Goal: Task Accomplishment & Management: Complete application form

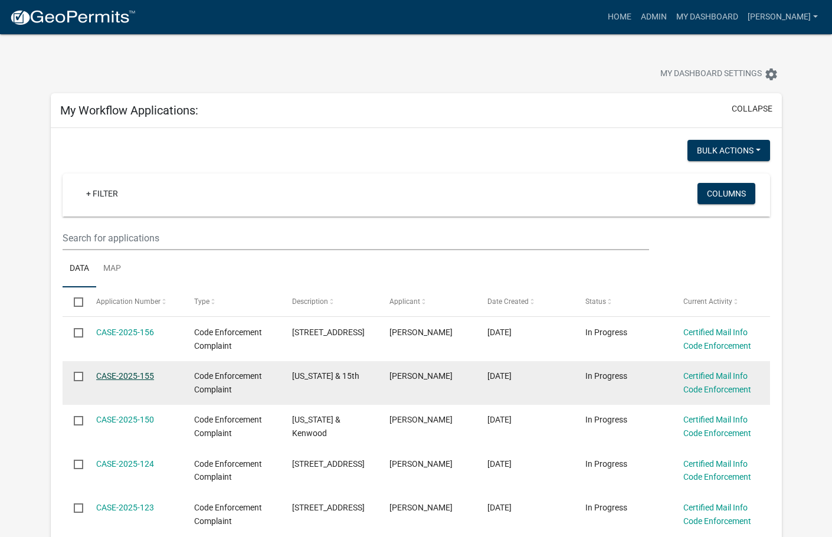
click at [140, 377] on link "CASE-2025-155" at bounding box center [125, 375] width 58 height 9
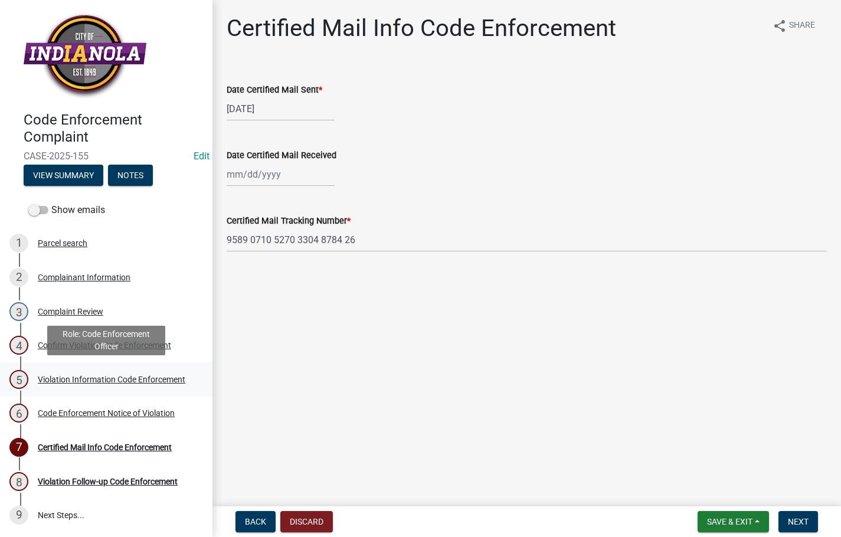
click at [86, 377] on div "Violation Information Code Enforcement" at bounding box center [112, 379] width 148 height 8
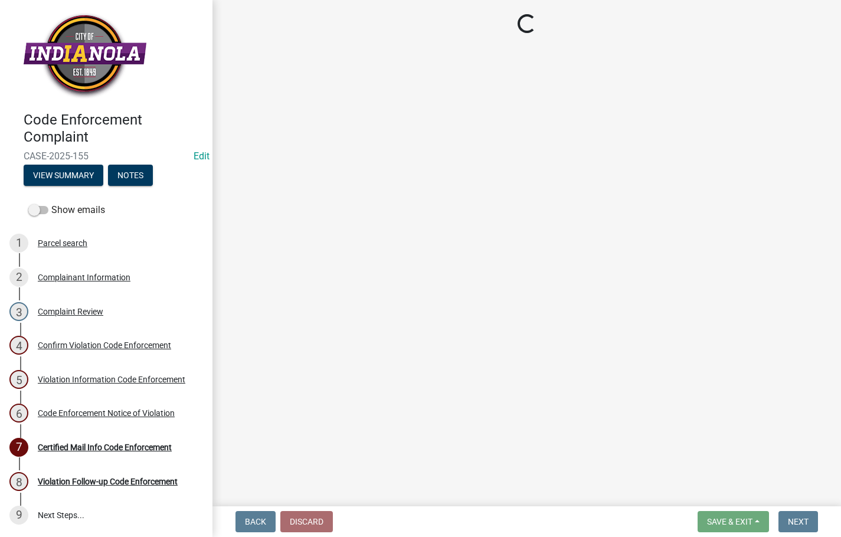
select select "634d5426-b8b3-48ee-aa1e-d523f7499186"
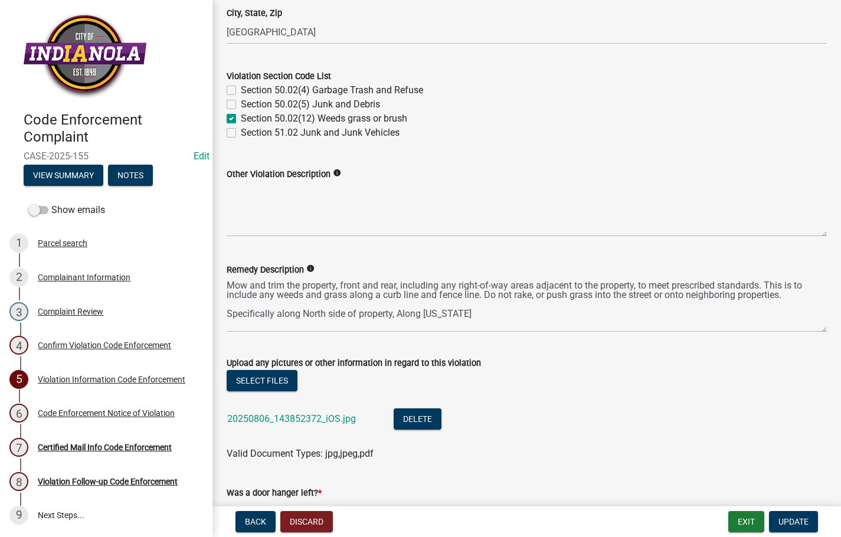
scroll to position [472, 0]
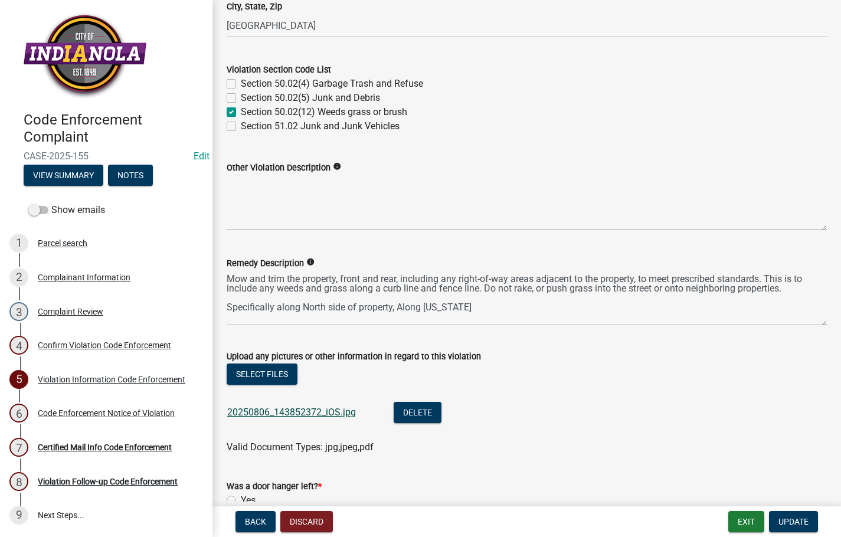
click at [279, 411] on link "20250806_143852372_iOS.jpg" at bounding box center [291, 412] width 129 height 11
click at [318, 413] on link "20250806_143852372_iOS.jpg" at bounding box center [291, 412] width 129 height 11
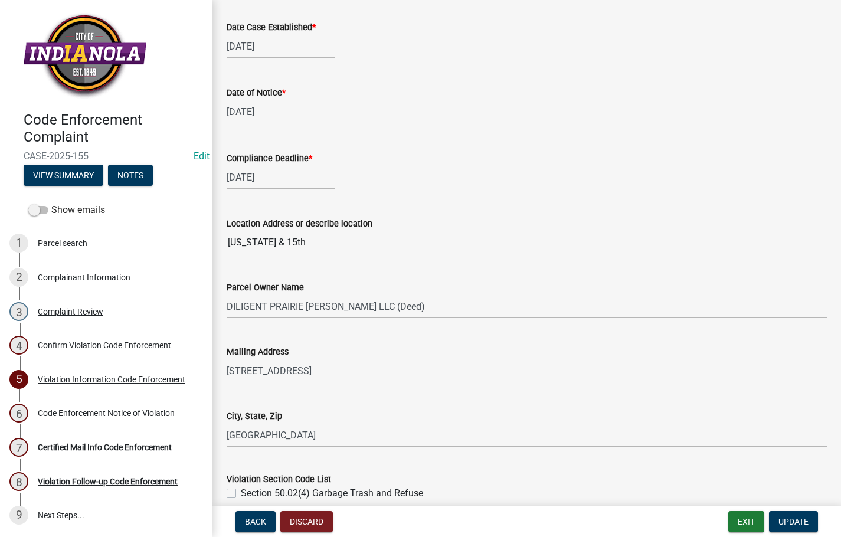
scroll to position [59, 0]
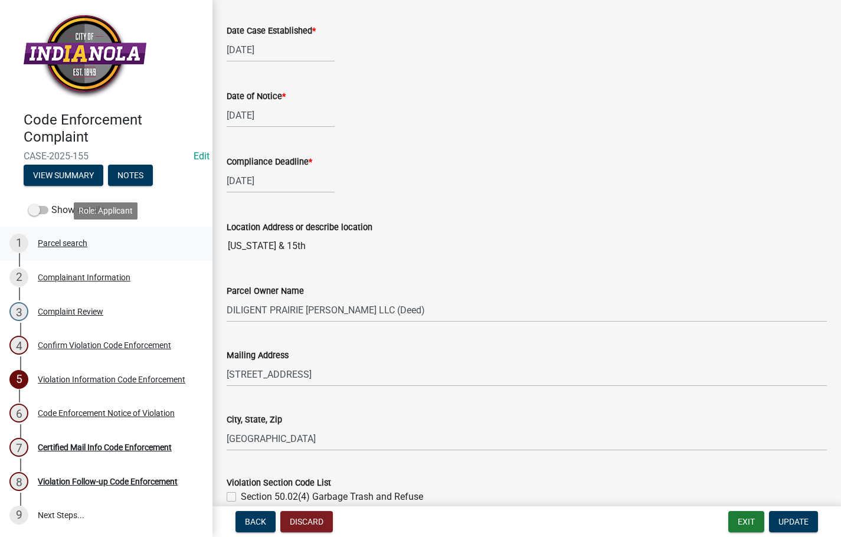
click at [76, 239] on div "Parcel search" at bounding box center [63, 243] width 50 height 8
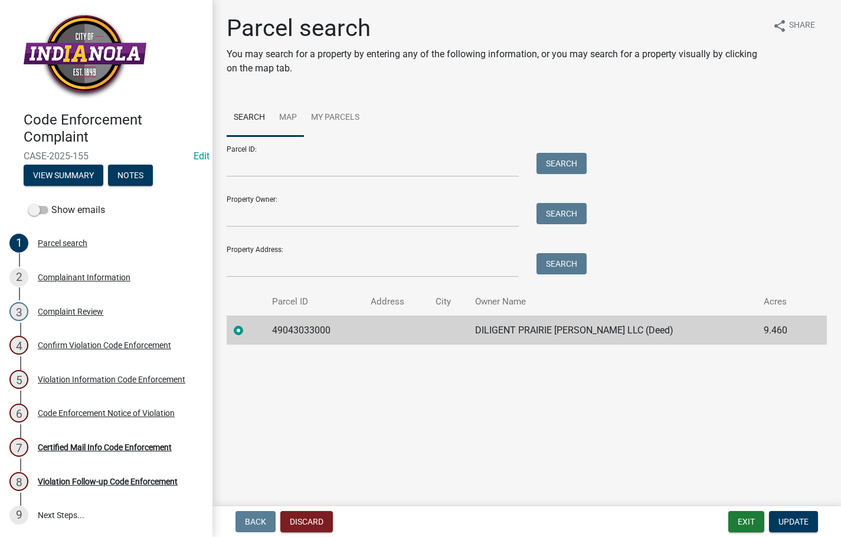
click at [291, 115] on link "Map" at bounding box center [288, 118] width 32 height 38
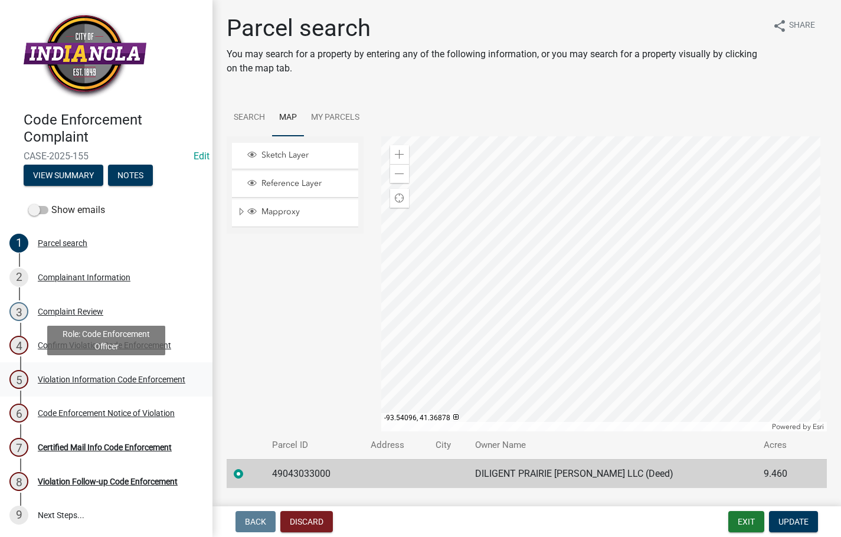
click at [77, 381] on div "Violation Information Code Enforcement" at bounding box center [112, 379] width 148 height 8
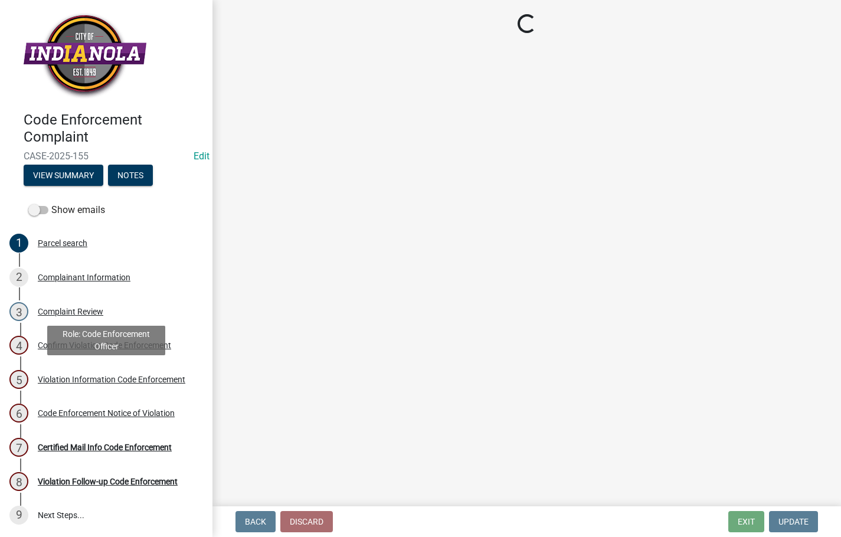
select select "634d5426-b8b3-48ee-aa1e-d523f7499186"
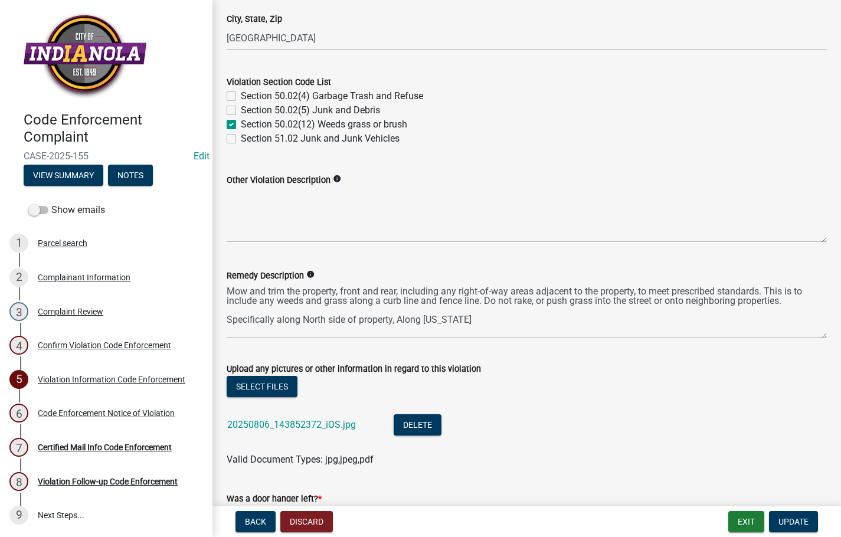
scroll to position [472, 0]
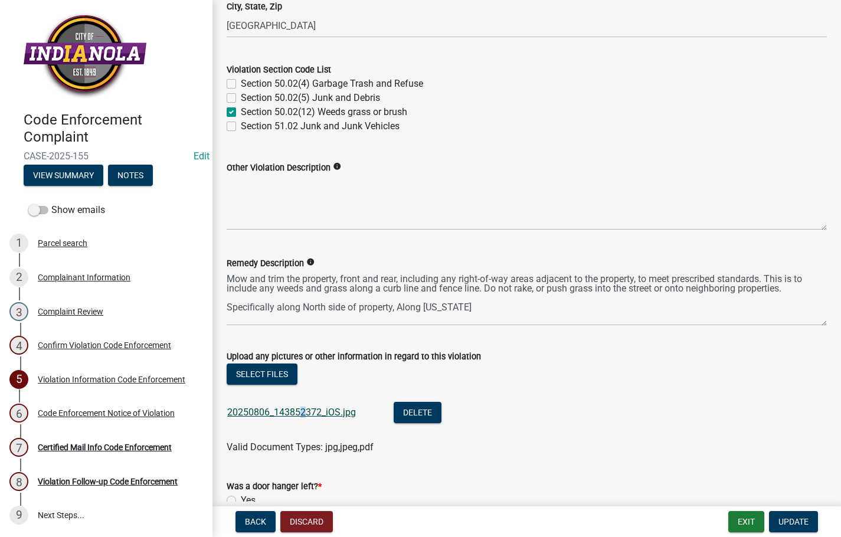
click at [306, 404] on div "20250806_143852372_iOS.jpg" at bounding box center [301, 414] width 148 height 24
click at [308, 407] on link "20250806_143852372_iOS.jpg" at bounding box center [291, 412] width 129 height 11
